Goal: Share content

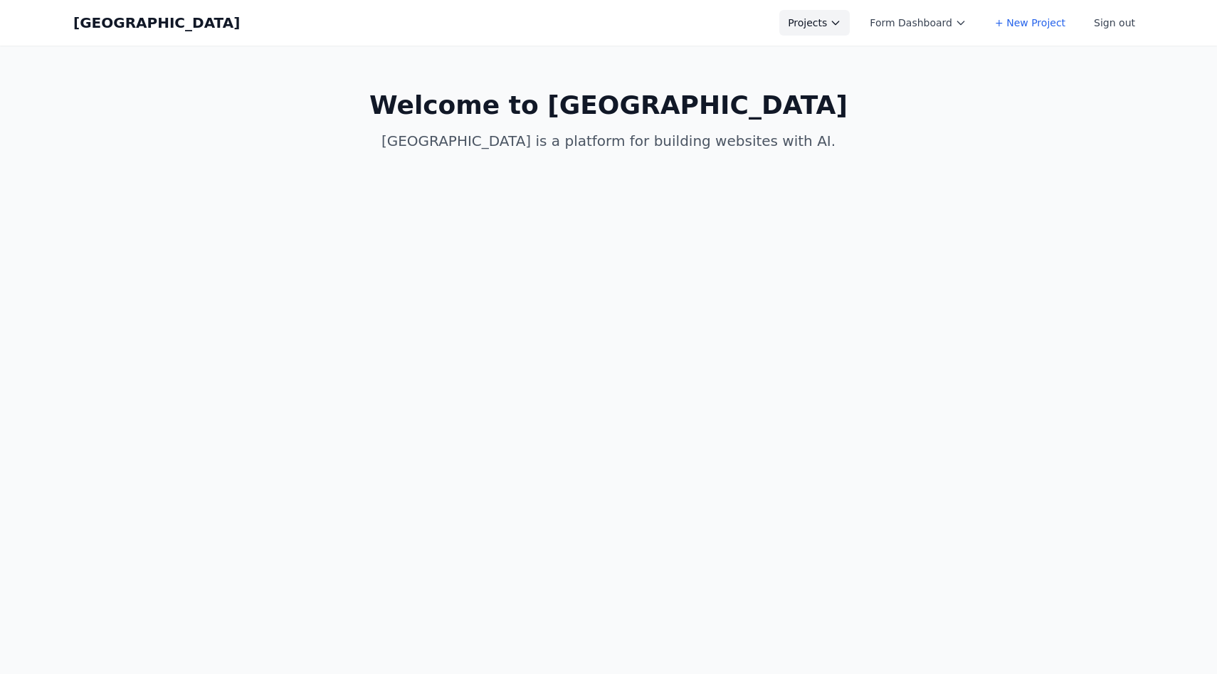
click at [801, 23] on button "Projects" at bounding box center [814, 23] width 70 height 26
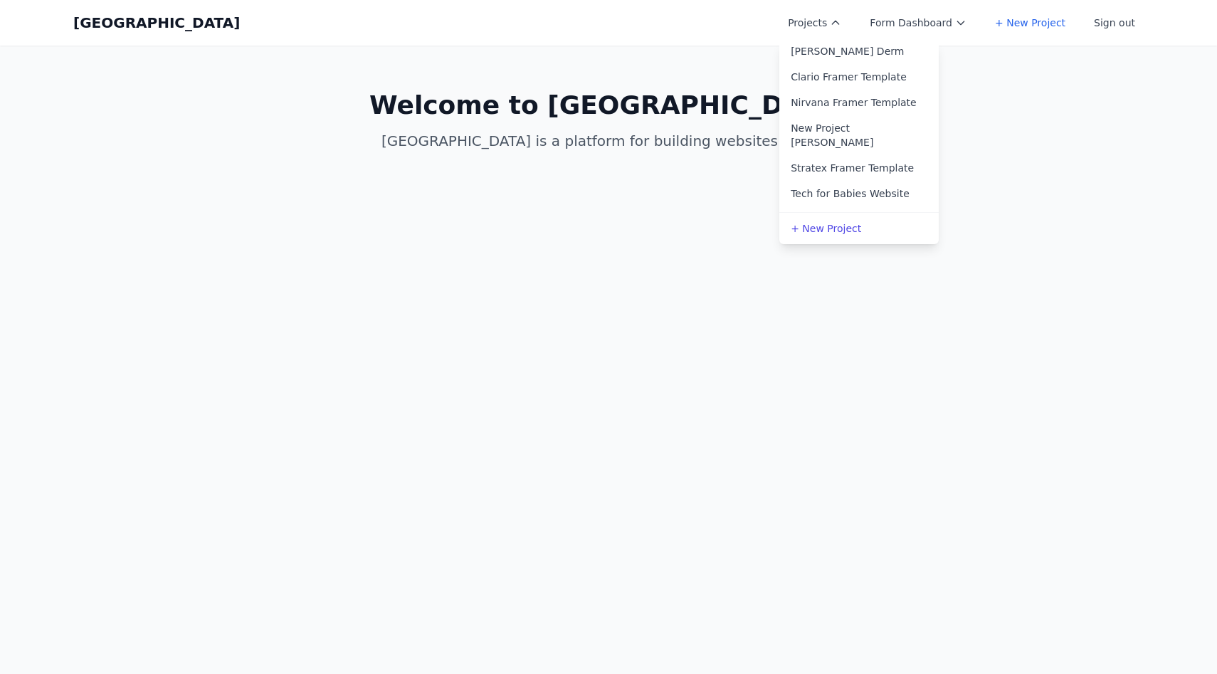
scroll to position [636, 0]
click at [848, 116] on link "New Project Allen" at bounding box center [858, 134] width 159 height 40
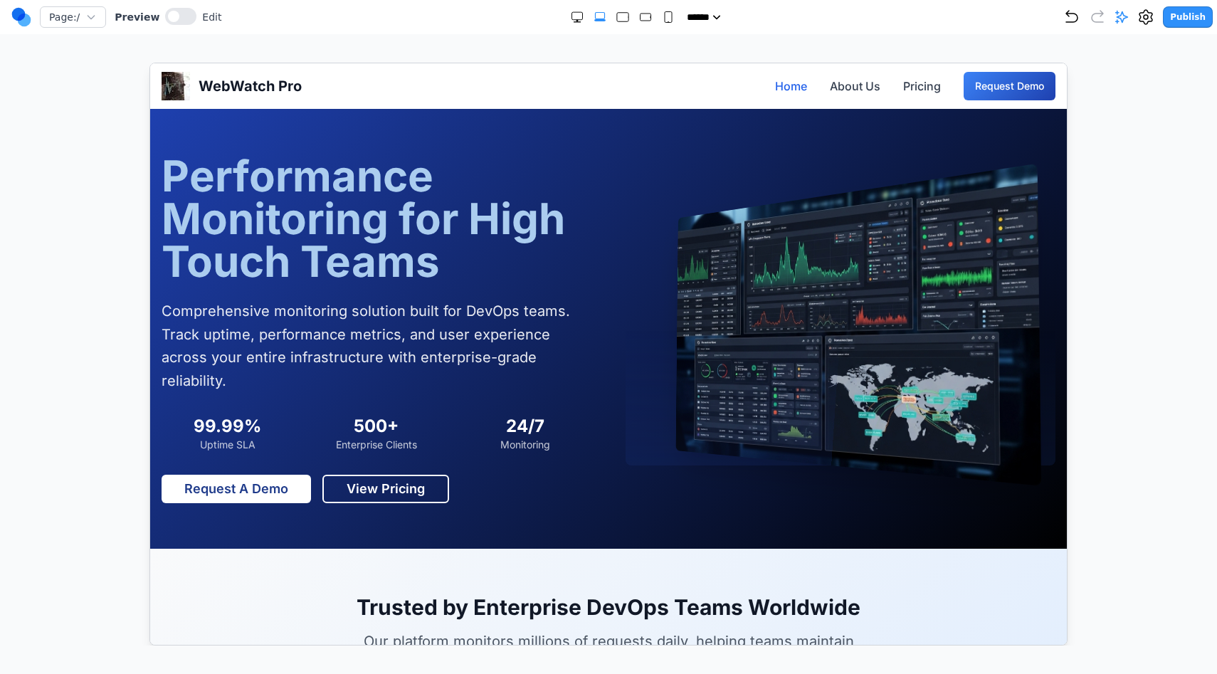
click at [1181, 10] on button "Publish" at bounding box center [1188, 16] width 50 height 21
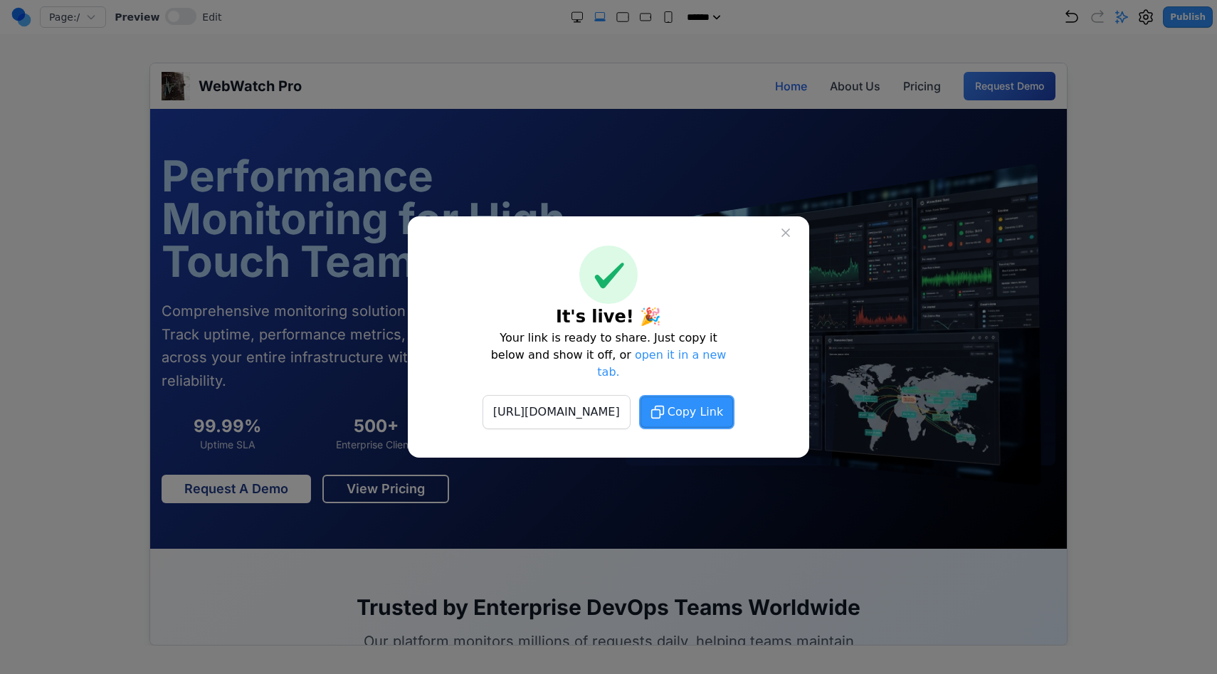
click at [723, 404] on span "Copy Link" at bounding box center [696, 412] width 56 height 17
